Goal: Information Seeking & Learning: Learn about a topic

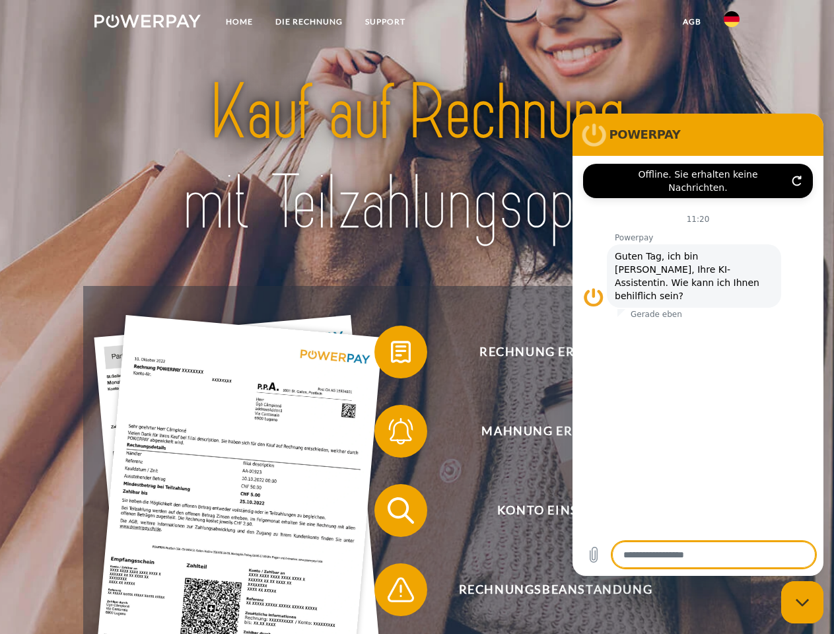
click at [147, 23] on img at bounding box center [147, 21] width 106 height 13
click at [731, 23] on img at bounding box center [731, 19] width 16 height 16
click at [691, 22] on link "agb" at bounding box center [691, 22] width 41 height 24
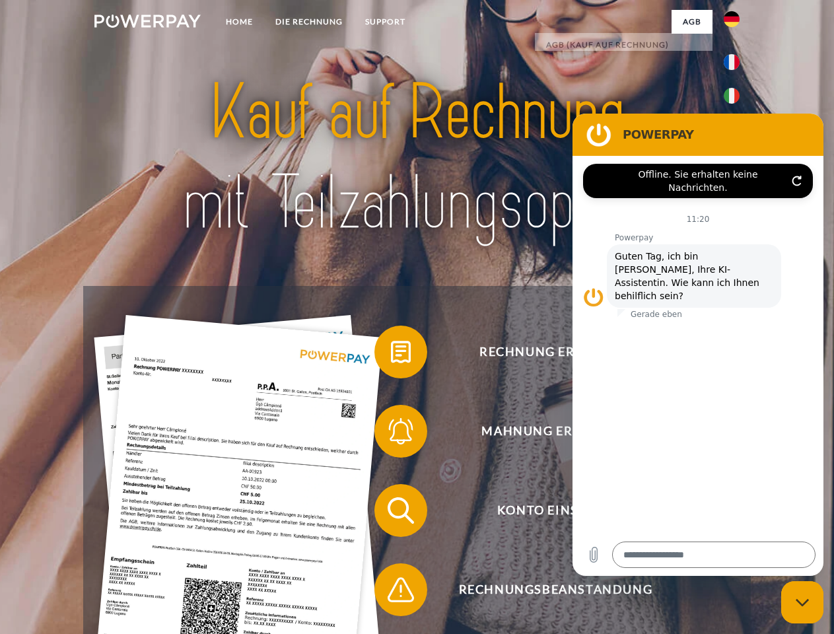
click at [391, 354] on span at bounding box center [381, 352] width 66 height 66
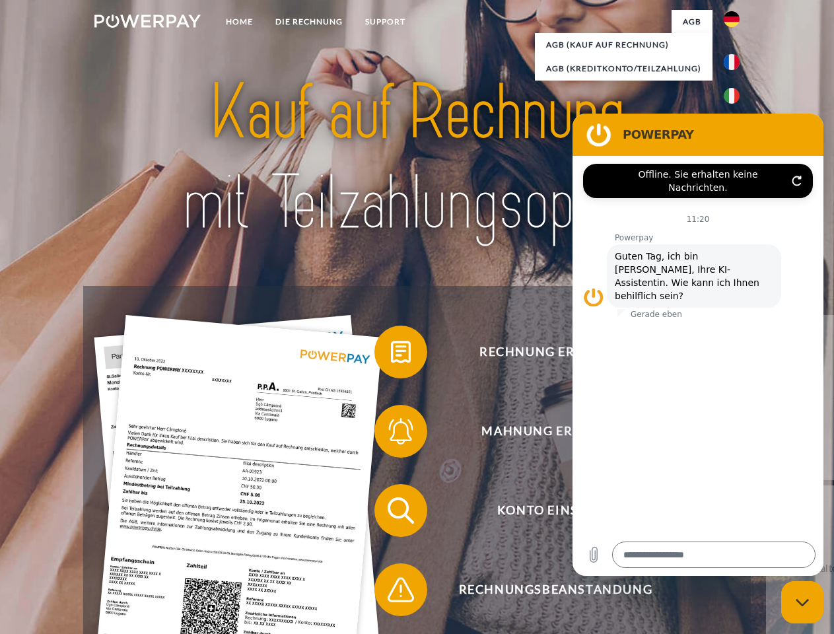
click at [391, 434] on span at bounding box center [381, 431] width 66 height 66
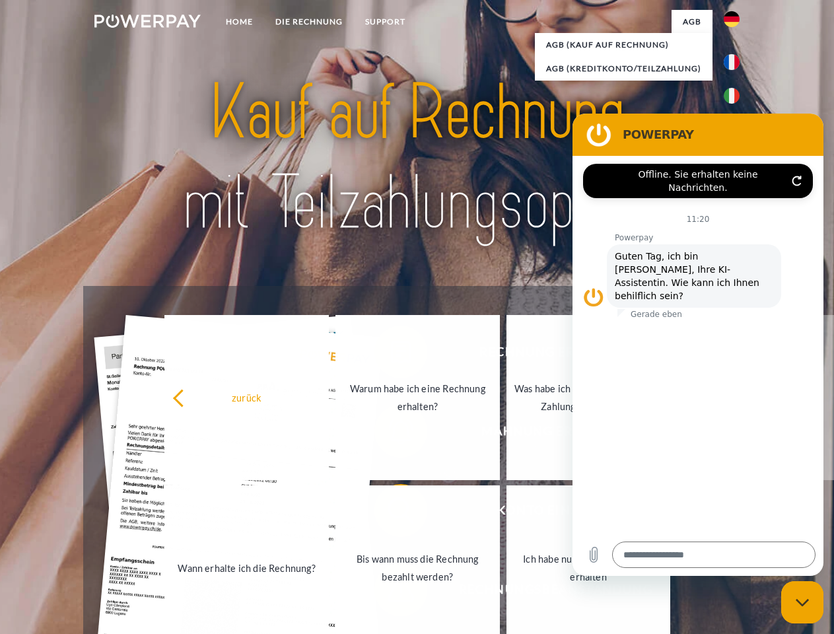
click at [391, 513] on link "Bis wann muss die Rechnung bezahlt werden?" at bounding box center [417, 567] width 164 height 165
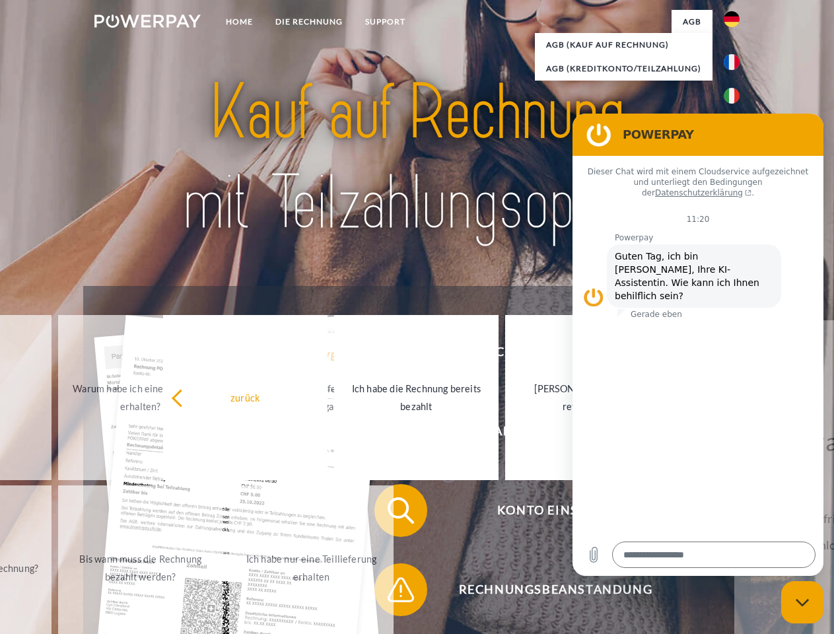
click at [391, 592] on span at bounding box center [381, 589] width 66 height 66
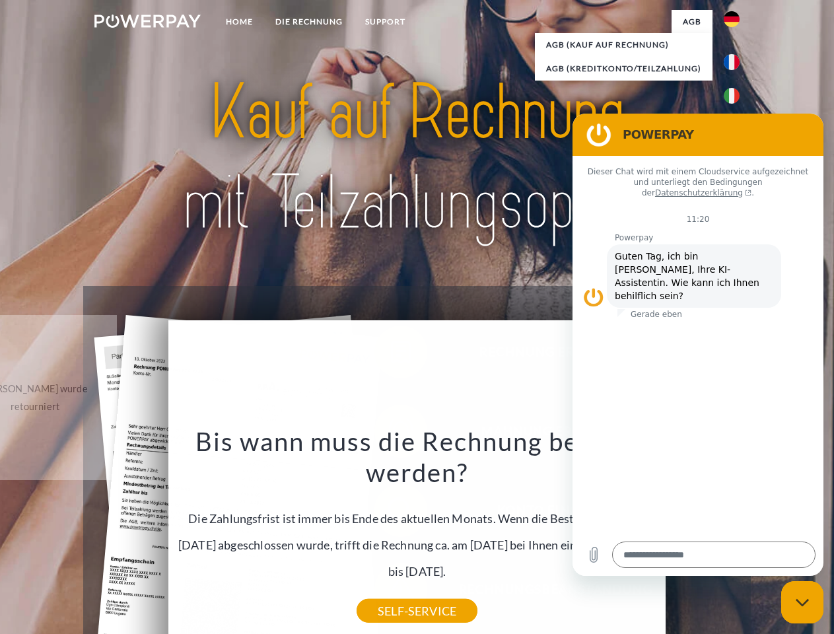
click at [802, 602] on icon "Messaging-Fenster schließen" at bounding box center [802, 602] width 14 height 9
type textarea "*"
